Goal: Navigation & Orientation: Find specific page/section

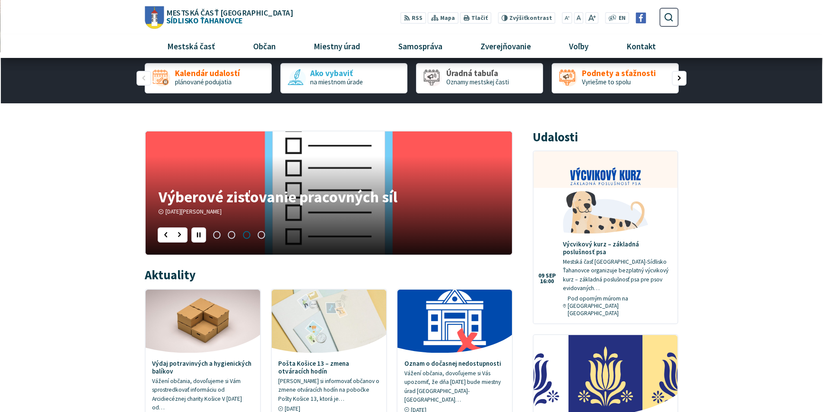
scroll to position [173, 0]
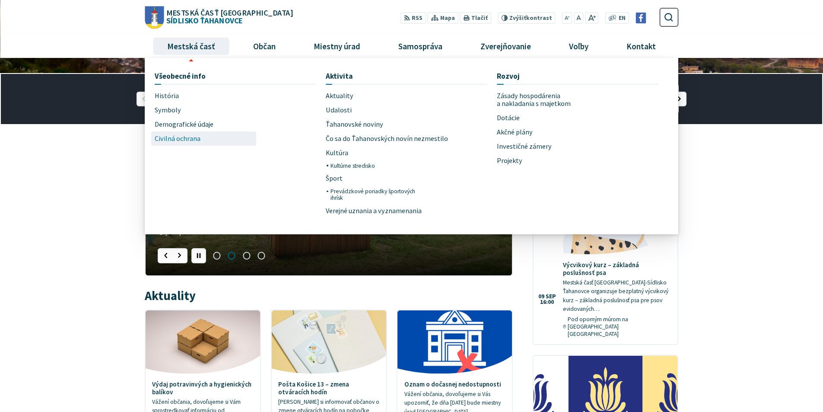
click at [176, 137] on span "Civilná ochrana" at bounding box center [178, 138] width 46 height 14
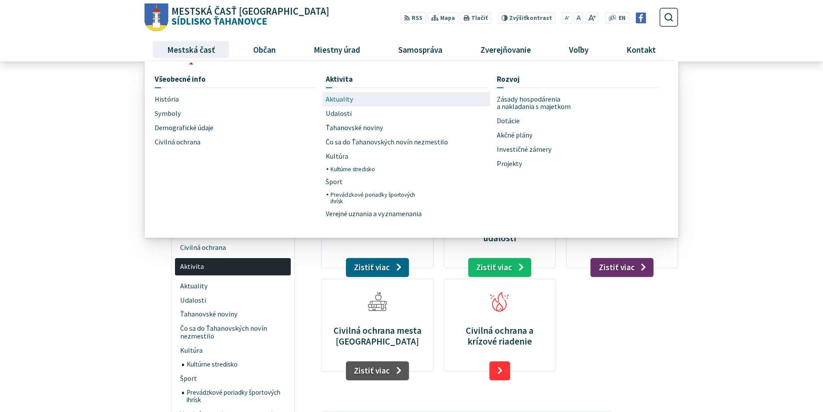
click at [339, 98] on span "Aktuality" at bounding box center [340, 99] width 28 height 14
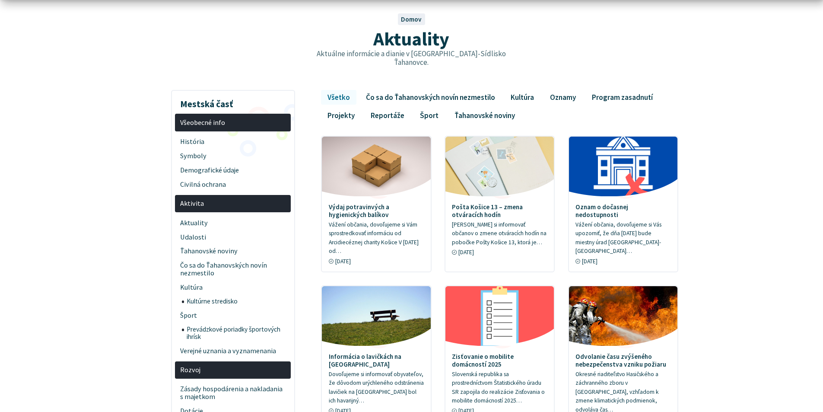
scroll to position [86, 0]
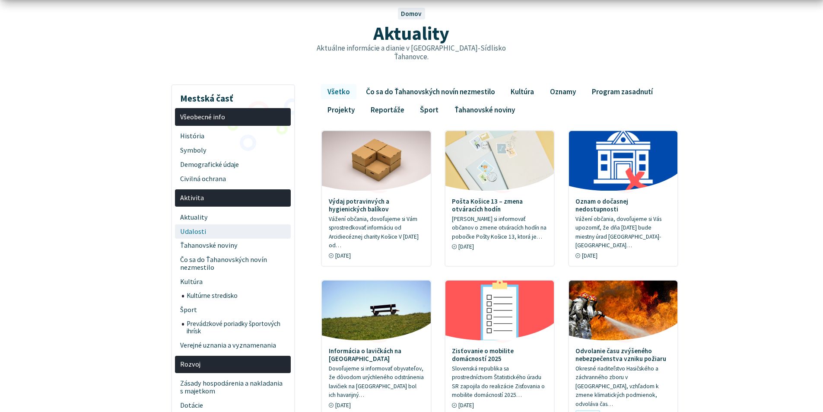
click at [191, 224] on span "Udalosti" at bounding box center [233, 231] width 106 height 14
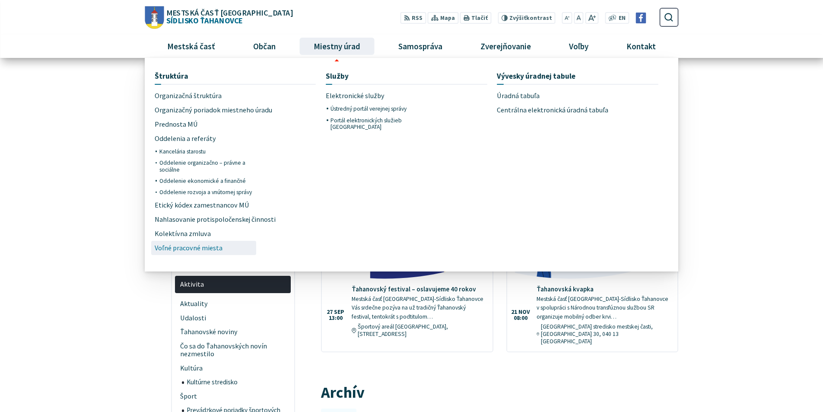
click at [188, 247] on span "Voľné pracovné miesta" at bounding box center [189, 248] width 68 height 14
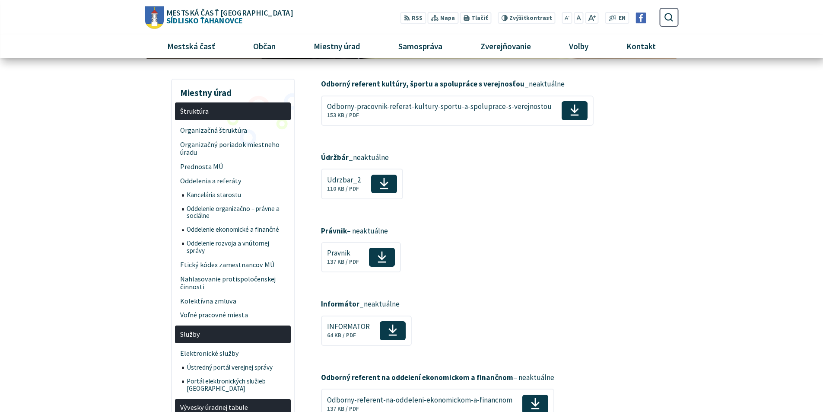
scroll to position [130, 0]
click at [353, 182] on span "Udrzbar_2" at bounding box center [344, 179] width 34 height 8
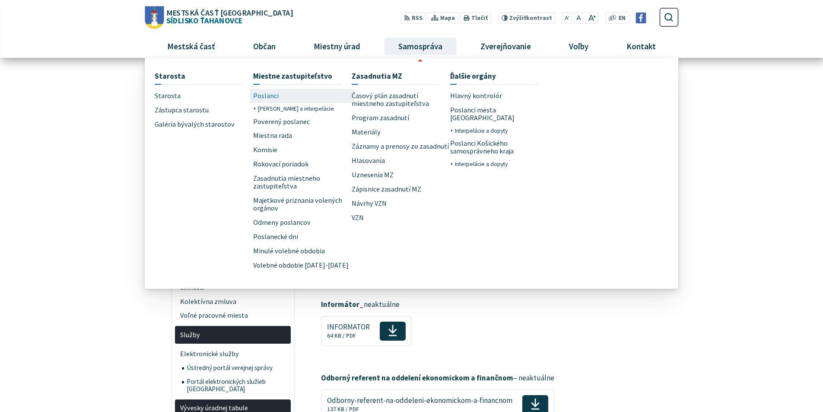
click at [274, 94] on span "Poslanci" at bounding box center [266, 96] width 26 height 14
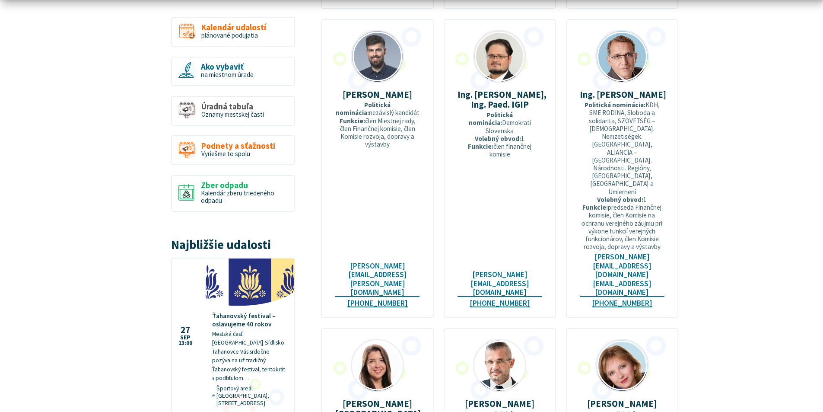
scroll to position [735, 0]
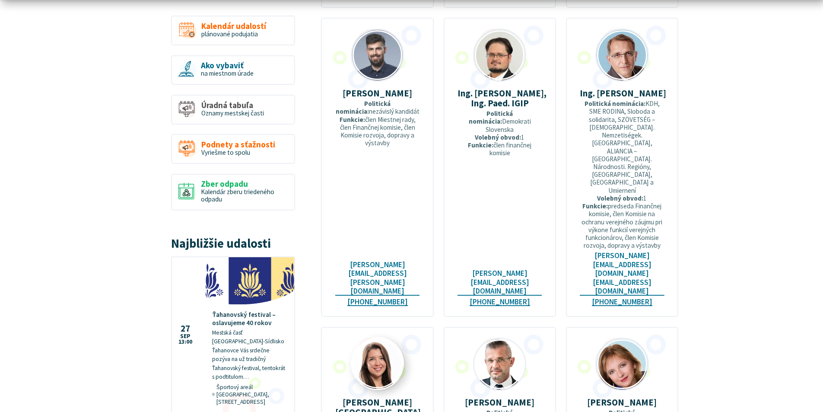
click at [380, 338] on img at bounding box center [377, 363] width 51 height 51
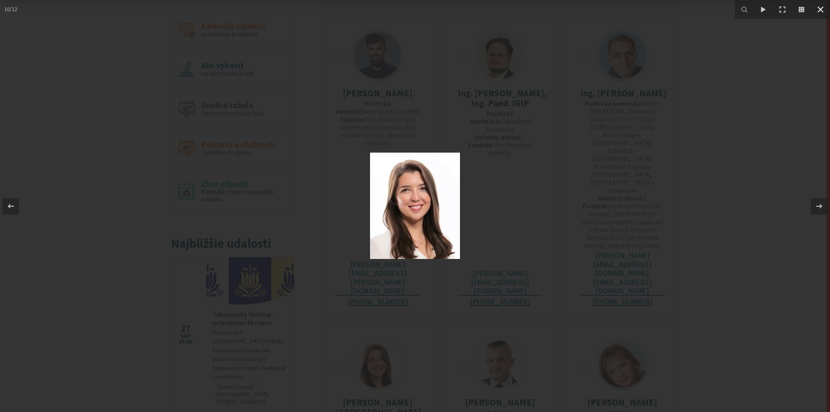
click at [823, 10] on icon at bounding box center [820, 9] width 10 height 10
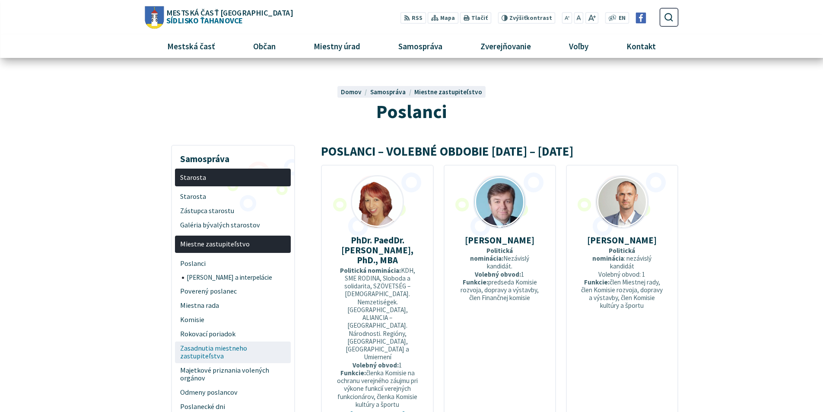
scroll to position [0, 0]
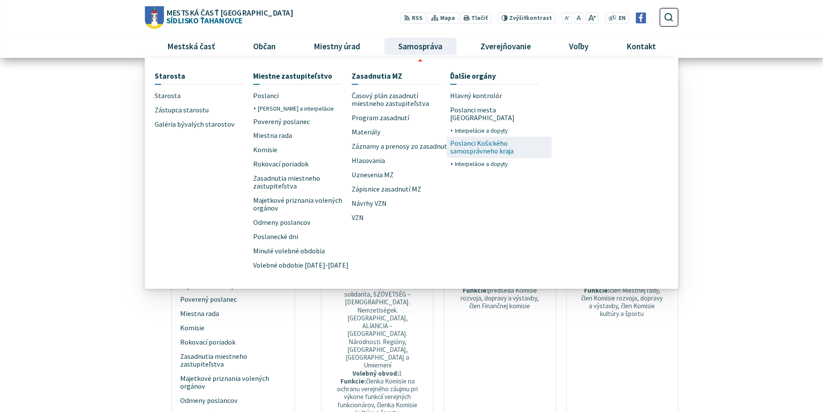
click at [484, 140] on span "Poslanci Košického samosprávneho kraja" at bounding box center [499, 148] width 99 height 22
click at [484, 111] on span "Poslanci mesta [GEOGRAPHIC_DATA]" at bounding box center [499, 114] width 99 height 22
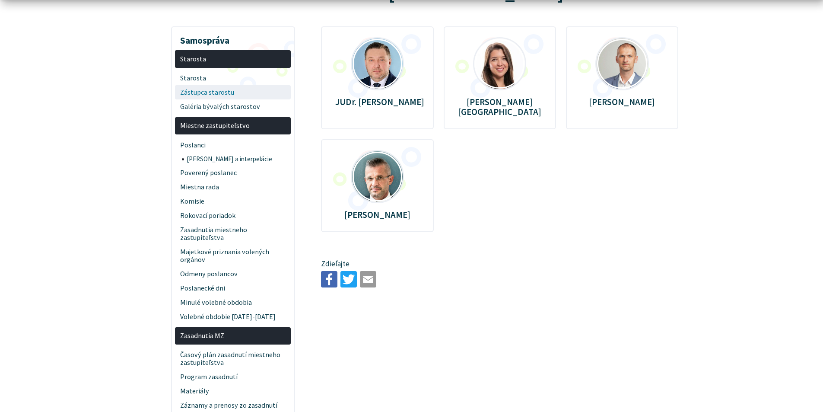
scroll to position [130, 0]
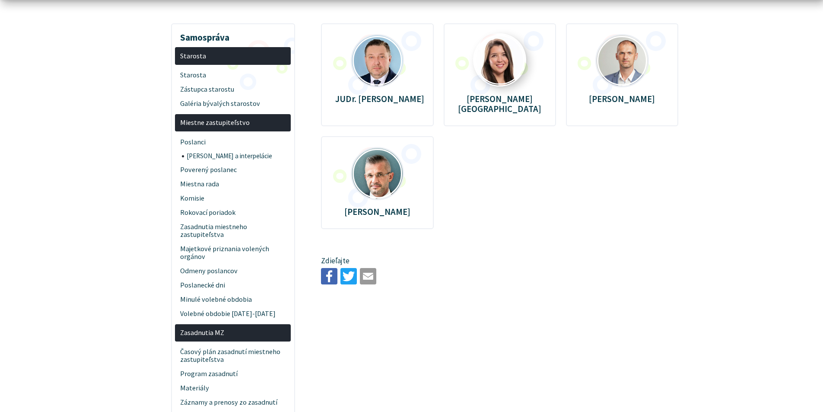
click at [491, 63] on img at bounding box center [500, 60] width 51 height 51
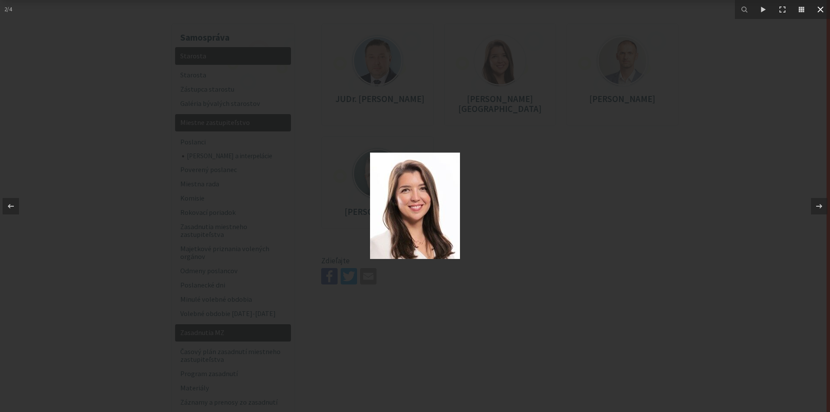
click at [823, 8] on icon at bounding box center [820, 9] width 10 height 10
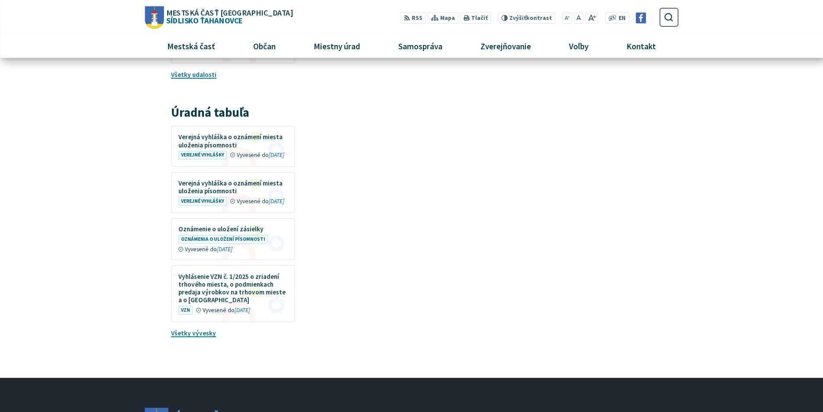
scroll to position [1297, 0]
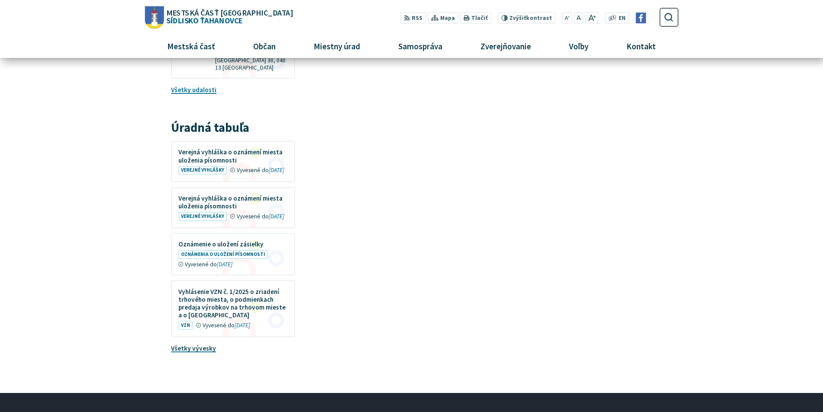
click at [201, 344] on link "Všetky vývesky" at bounding box center [193, 348] width 45 height 8
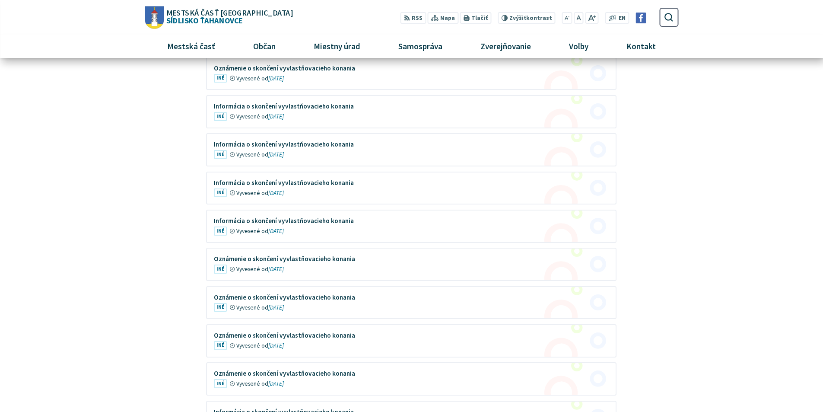
scroll to position [994, 0]
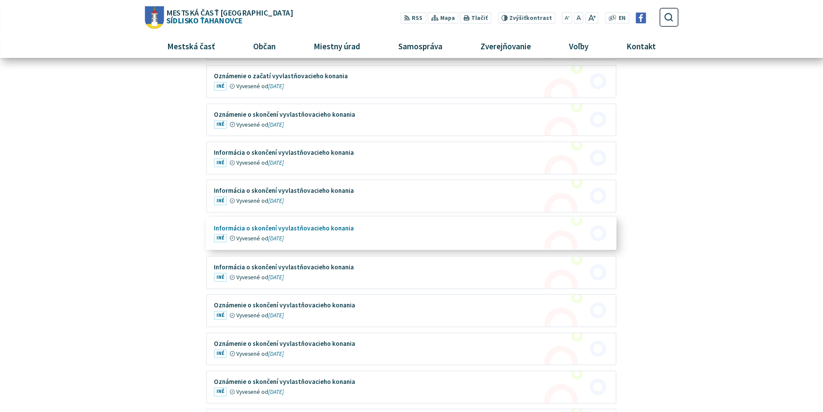
click at [289, 232] on figure at bounding box center [411, 234] width 409 height 32
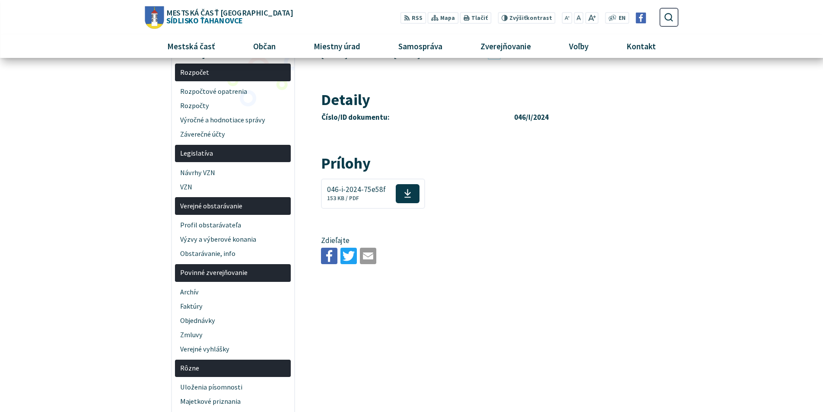
scroll to position [86, 0]
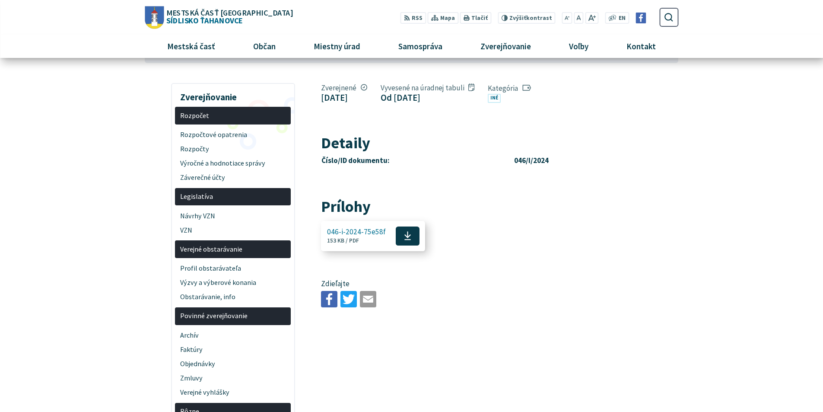
click at [405, 239] on use at bounding box center [408, 236] width 6 height 9
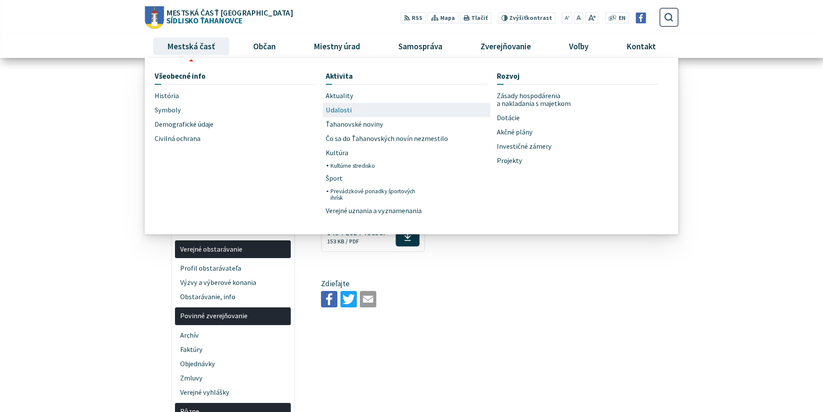
click at [344, 108] on span "Udalosti" at bounding box center [339, 110] width 26 height 14
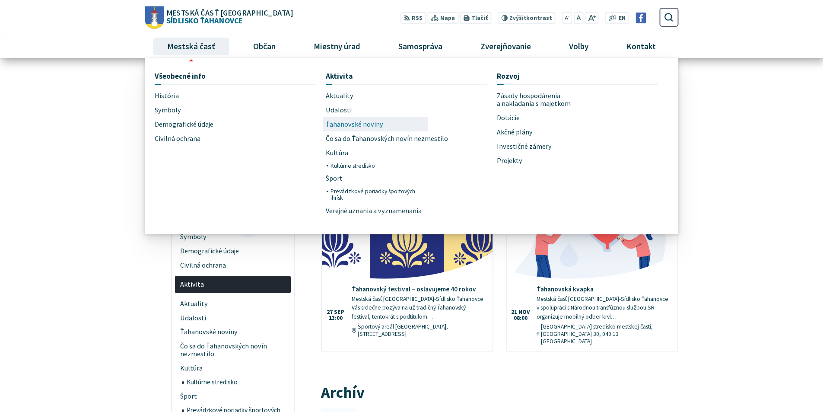
click at [336, 123] on span "Ťahanovské noviny" at bounding box center [354, 124] width 57 height 14
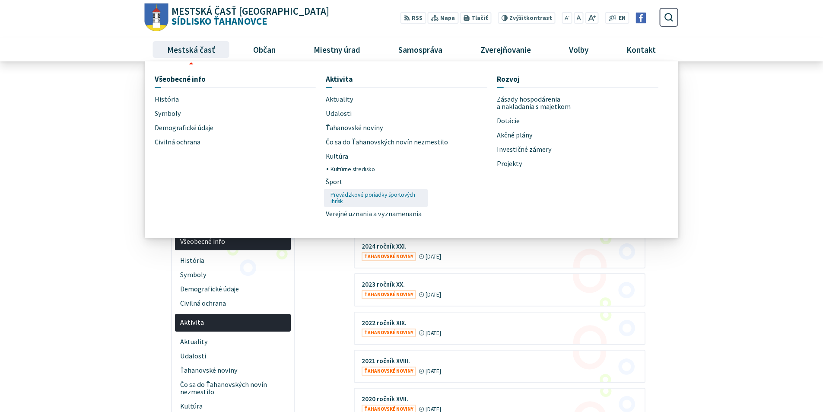
click at [339, 195] on span "Prevádzkové poriadky športových ihrísk" at bounding box center [378, 198] width 94 height 18
